Goal: Task Accomplishment & Management: Use online tool/utility

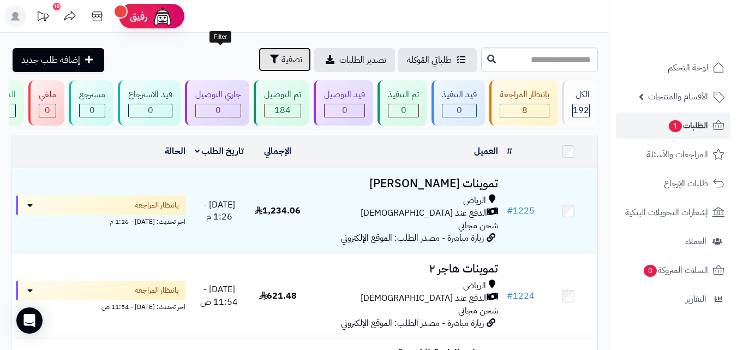
click at [259, 52] on button "تصفية" at bounding box center [285, 59] width 52 height 24
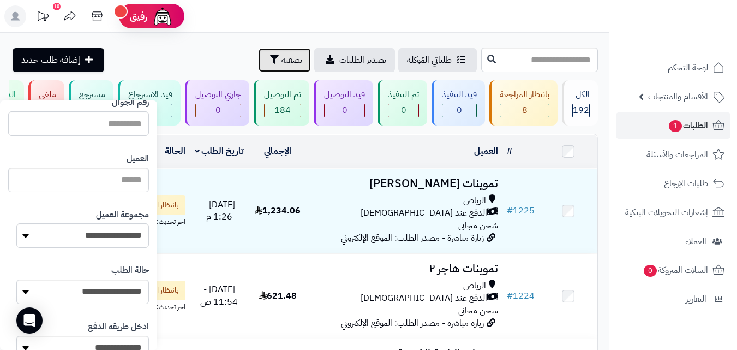
scroll to position [106, 0]
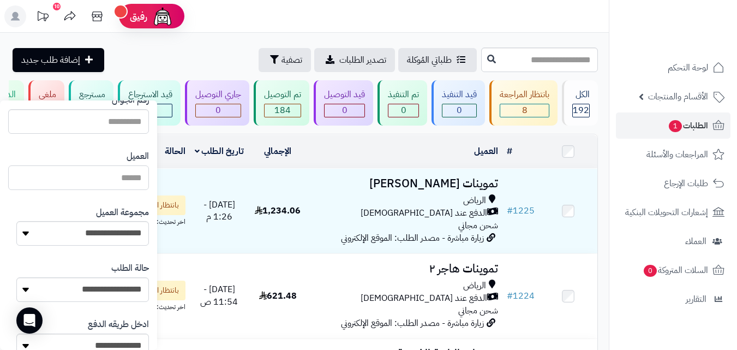
click at [72, 180] on input "العميل" at bounding box center [78, 177] width 141 height 25
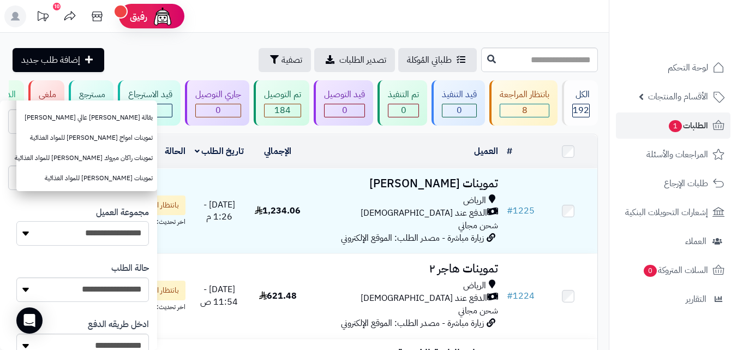
drag, startPoint x: 86, startPoint y: 237, endPoint x: 78, endPoint y: 228, distance: 12.7
click at [86, 237] on select "**********" at bounding box center [82, 233] width 133 height 25
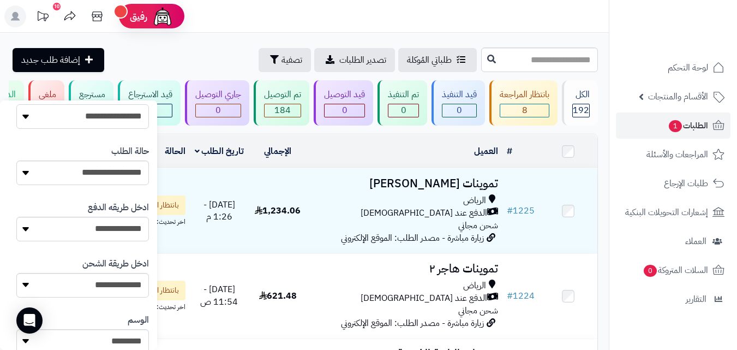
scroll to position [196, 0]
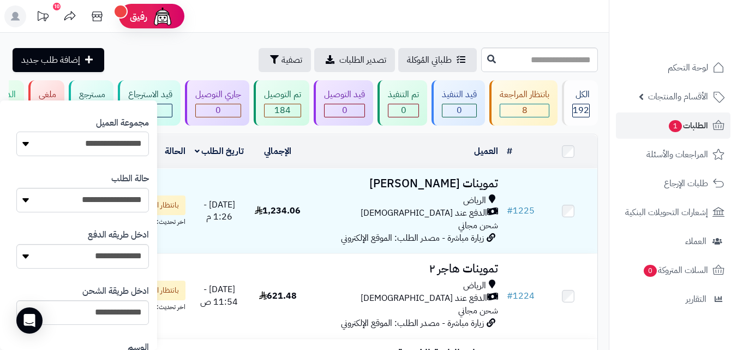
click at [103, 142] on select "**********" at bounding box center [82, 144] width 133 height 25
click at [16, 132] on select "**********" at bounding box center [82, 144] width 133 height 25
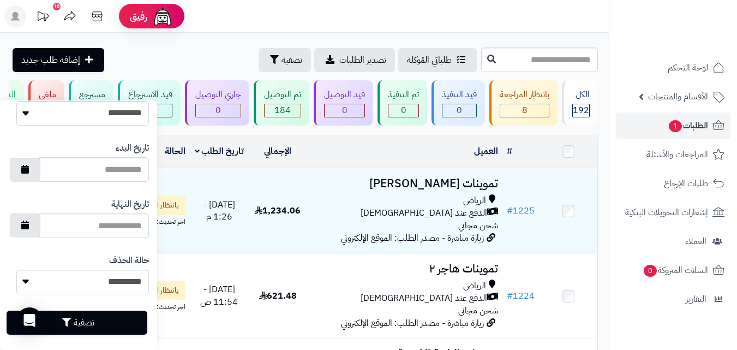
scroll to position [630, 0]
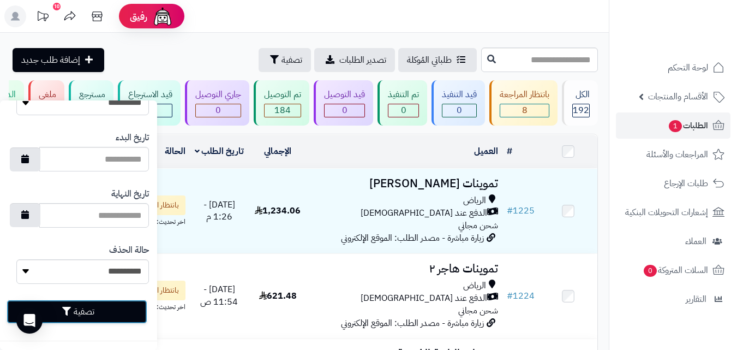
click at [102, 315] on button "تصفية" at bounding box center [77, 312] width 141 height 24
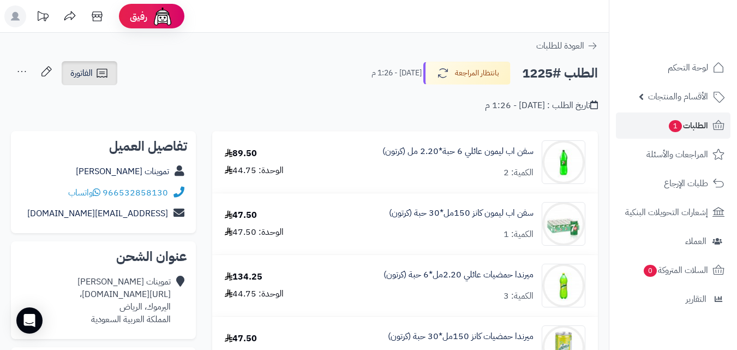
click at [100, 81] on link "الفاتورة" at bounding box center [90, 73] width 56 height 24
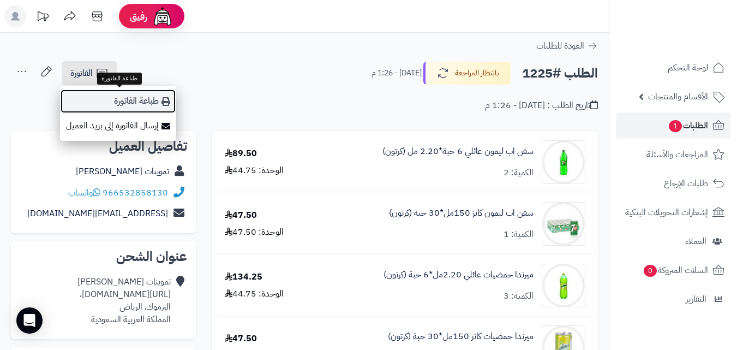
click at [106, 96] on link "طباعة الفاتورة" at bounding box center [118, 101] width 116 height 25
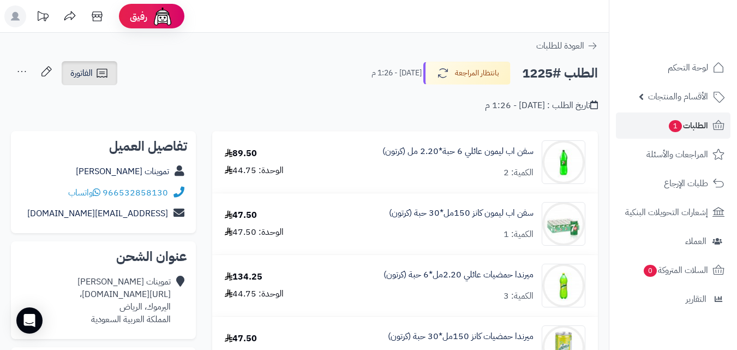
click at [86, 74] on span "الفاتورة" at bounding box center [81, 73] width 22 height 13
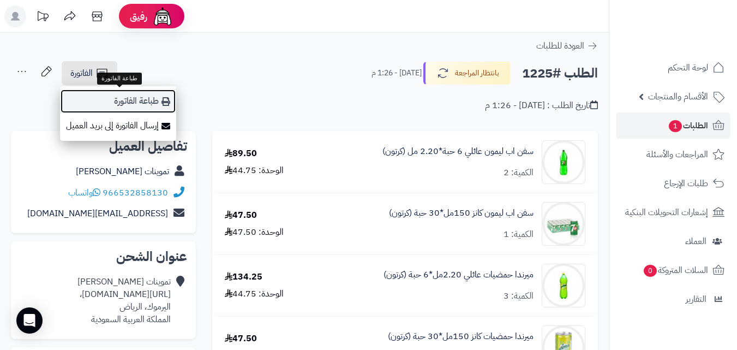
click at [110, 107] on link "طباعة الفاتورة" at bounding box center [118, 101] width 116 height 25
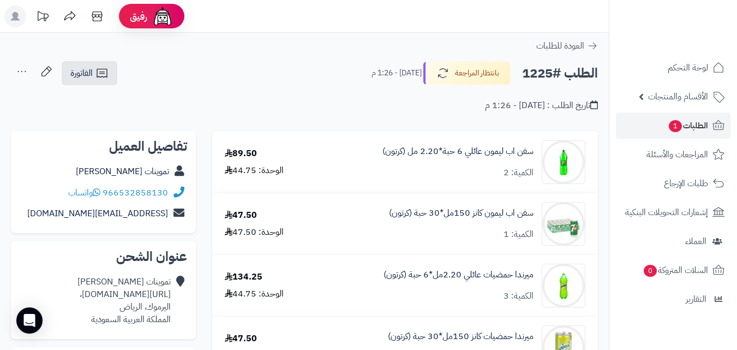
click at [118, 71] on div "الفاتورة طباعة الفاتورة إرسال الفاتورة إلى بريد العميل" at bounding box center [89, 73] width 59 height 24
click at [110, 72] on link "الفاتورة" at bounding box center [90, 73] width 56 height 24
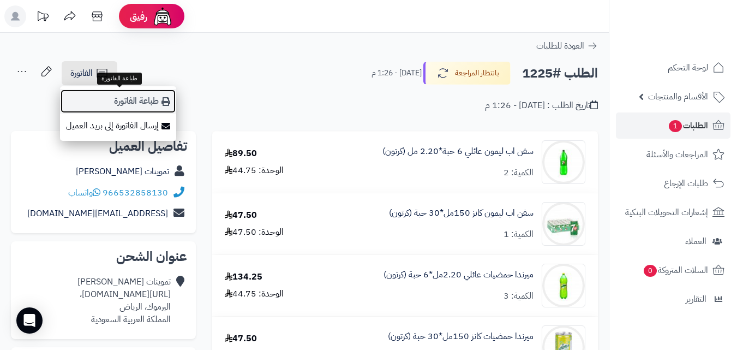
click at [142, 102] on link "طباعة الفاتورة" at bounding box center [118, 101] width 116 height 25
